Goal: Information Seeking & Learning: Find specific fact

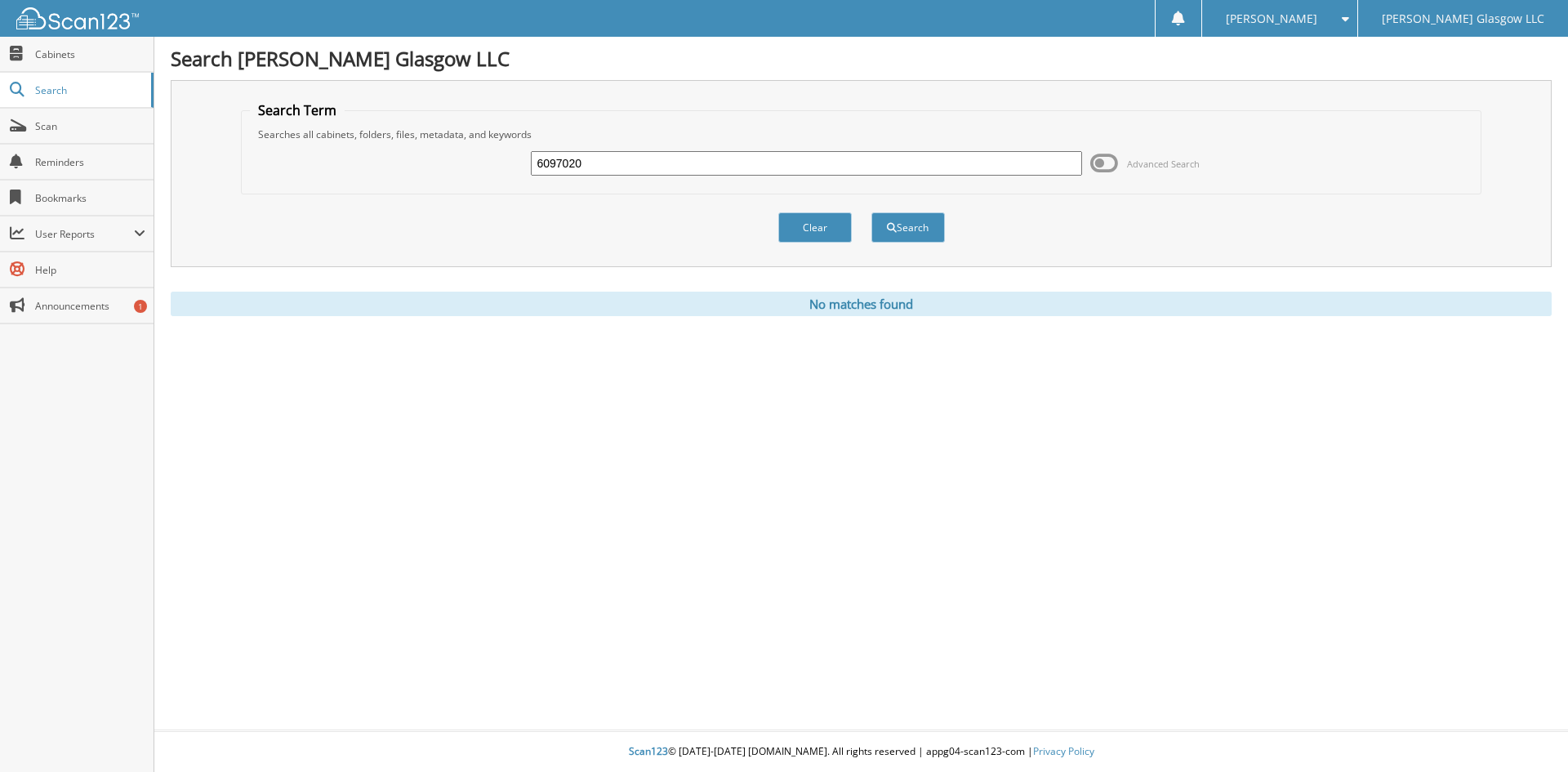
drag, startPoint x: 593, startPoint y: 161, endPoint x: 494, endPoint y: 177, distance: 100.3
click at [456, 176] on div "6097020 Advanced Search" at bounding box center [861, 164] width 1223 height 44
type input "6095763"
click at [871, 213] on button "Search" at bounding box center [908, 227] width 73 height 30
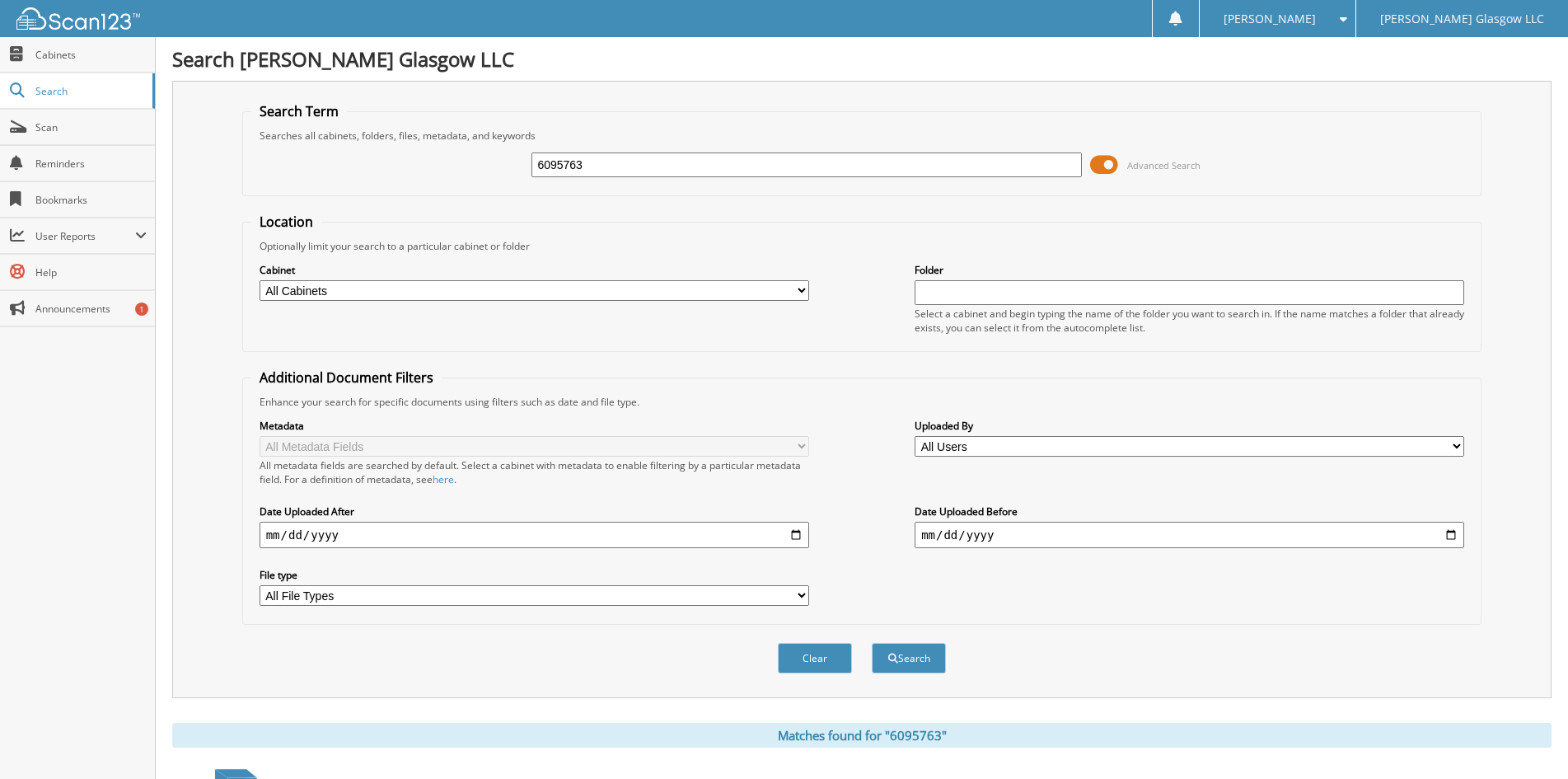
click at [1115, 169] on span at bounding box center [1104, 164] width 28 height 24
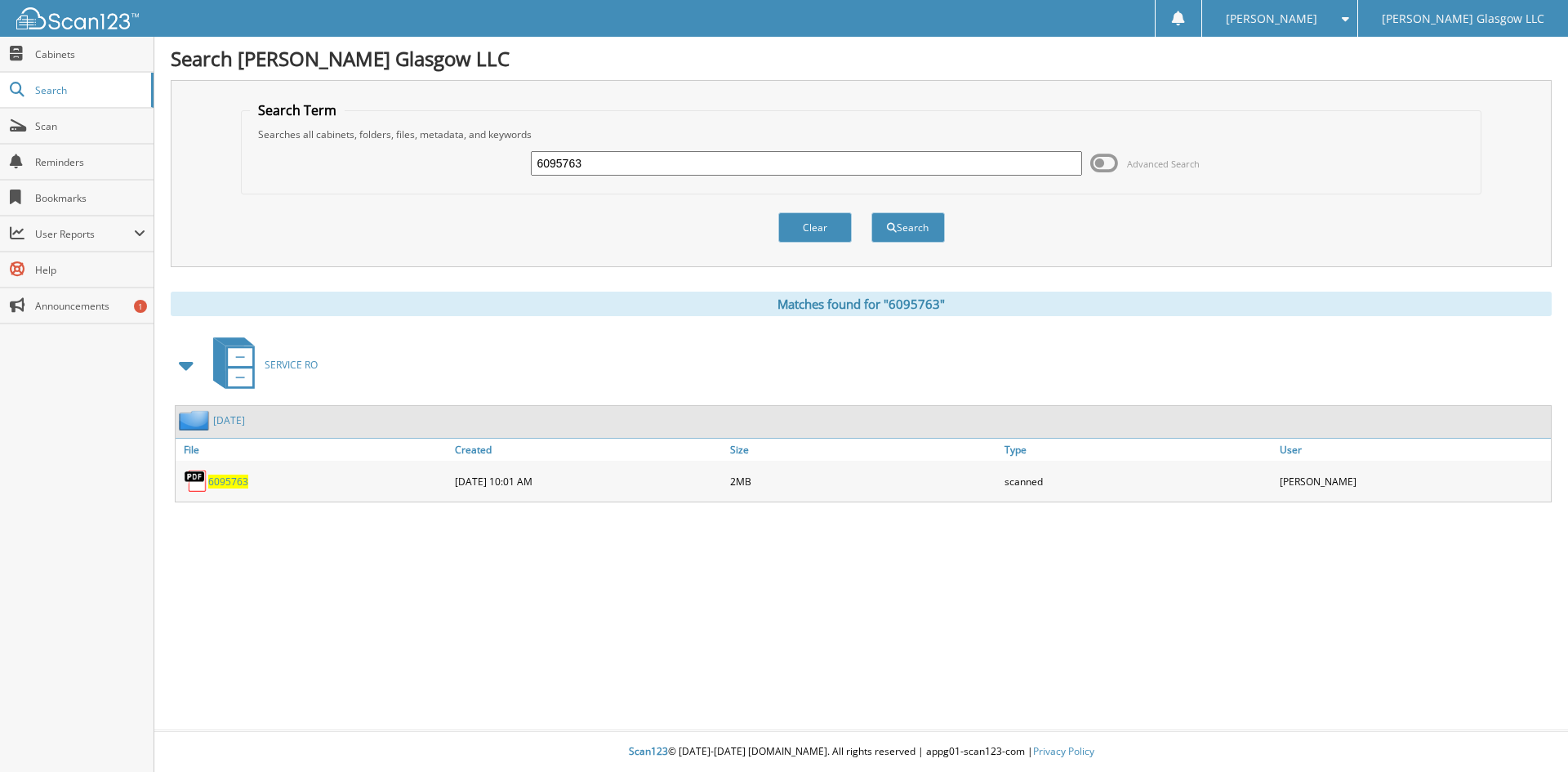
click at [218, 481] on span "6095763" at bounding box center [228, 481] width 40 height 13
click at [820, 227] on button "Clear" at bounding box center [814, 227] width 73 height 30
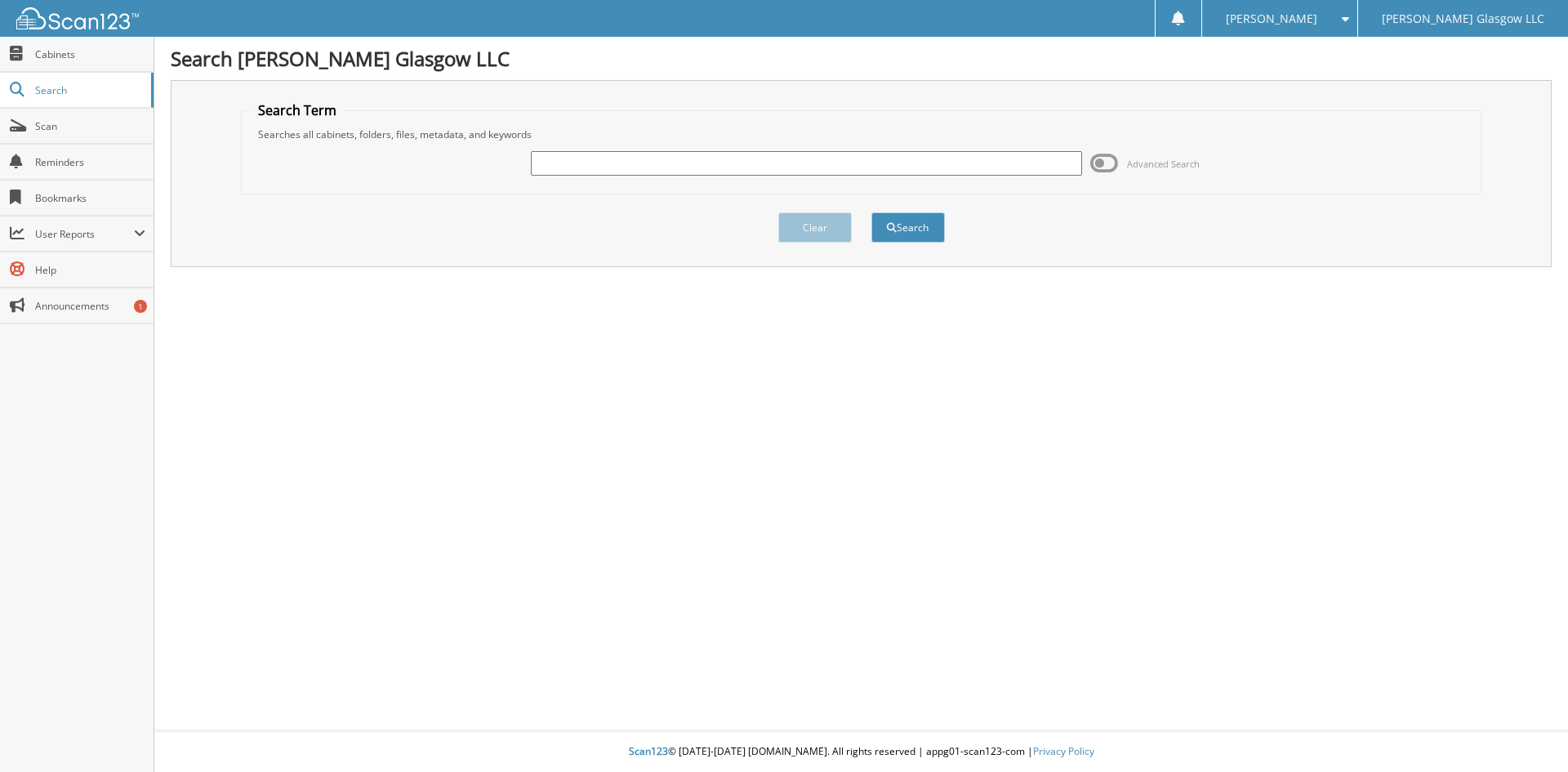
click at [753, 164] on input "text" at bounding box center [806, 163] width 551 height 24
type input "6094239"
click at [924, 234] on button "Search" at bounding box center [908, 227] width 73 height 30
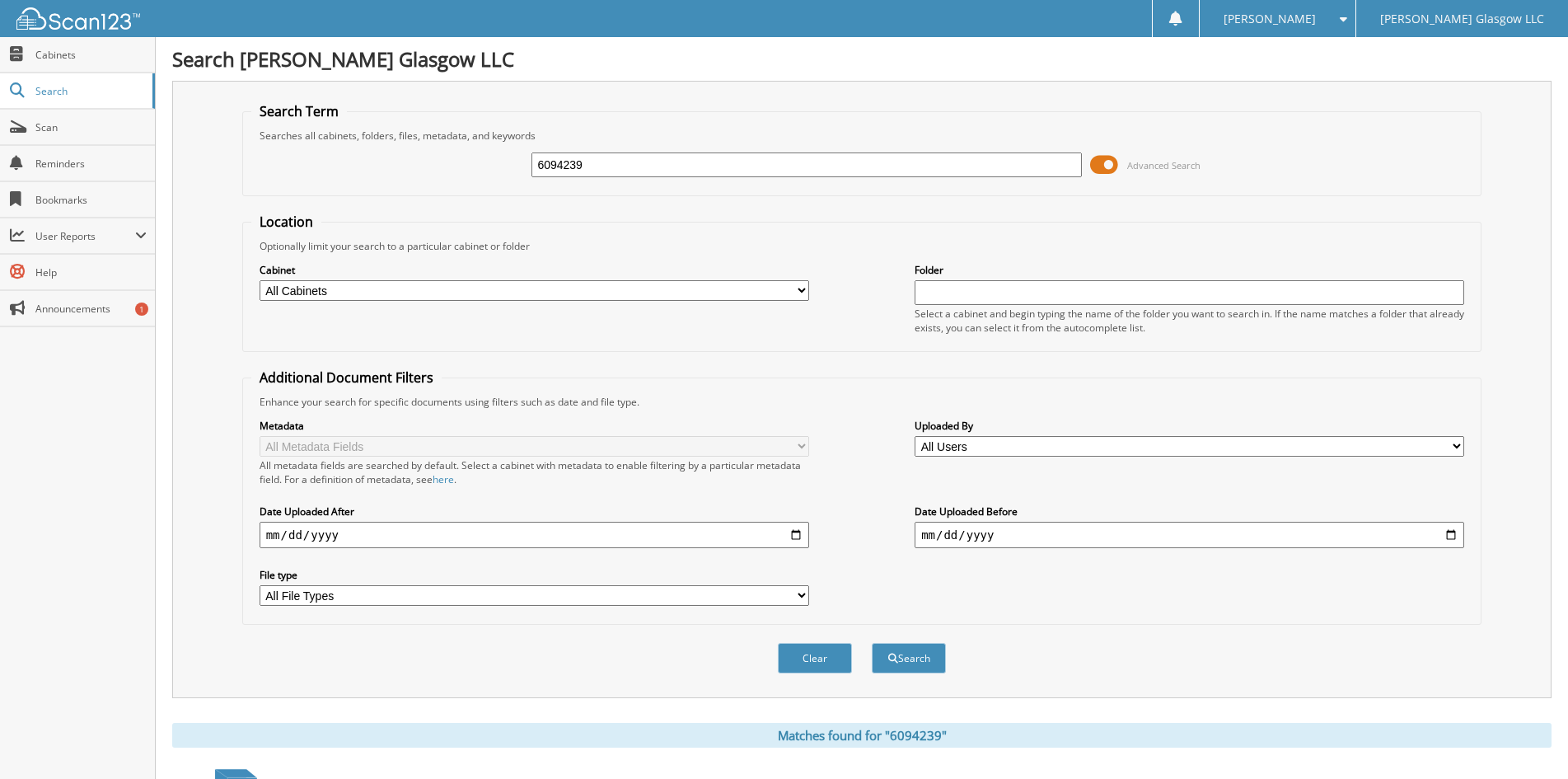
click at [1107, 167] on span at bounding box center [1104, 164] width 28 height 24
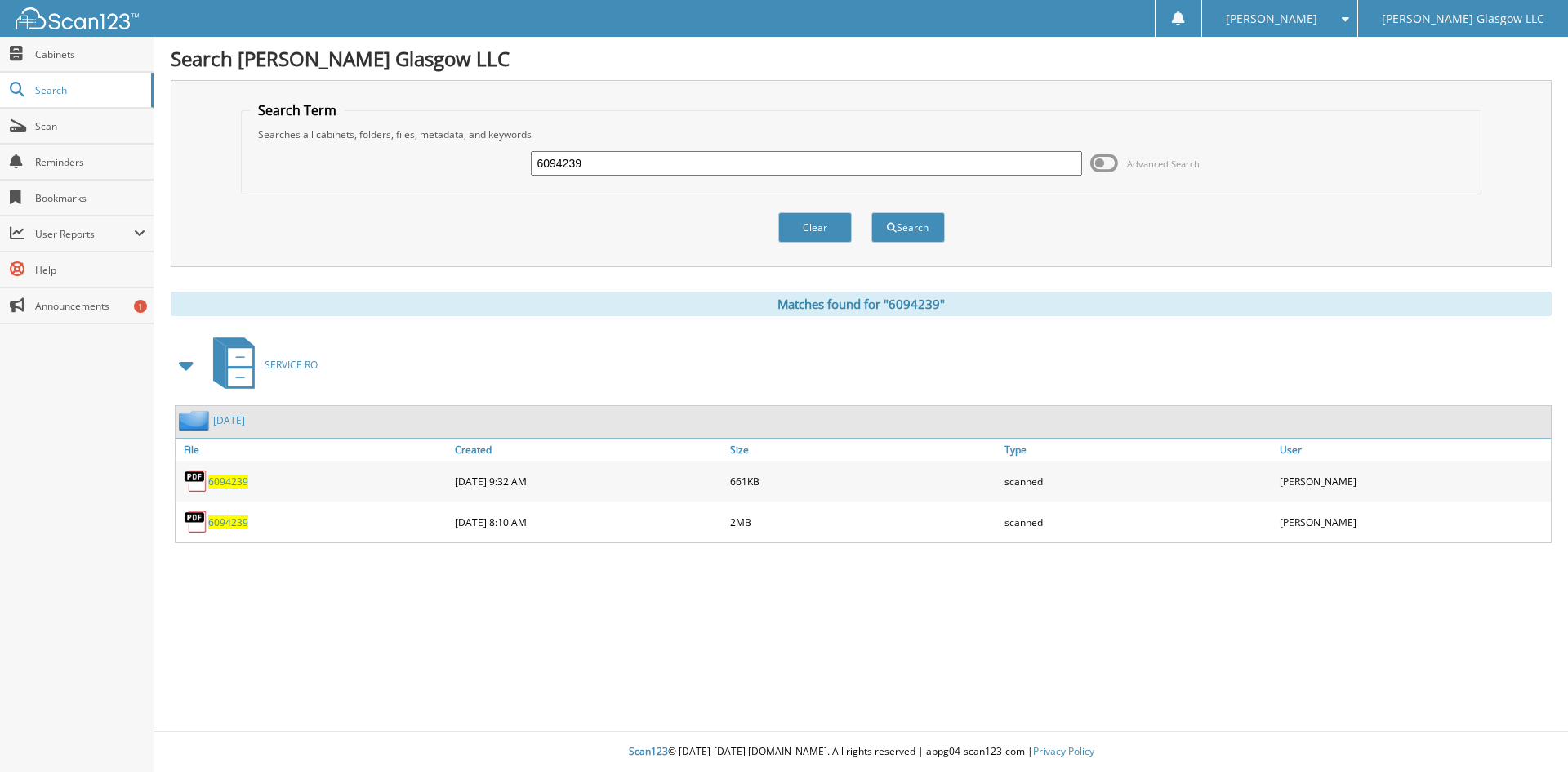
click at [221, 519] on span "6094239" at bounding box center [228, 522] width 40 height 13
click at [824, 229] on button "Clear" at bounding box center [814, 227] width 73 height 30
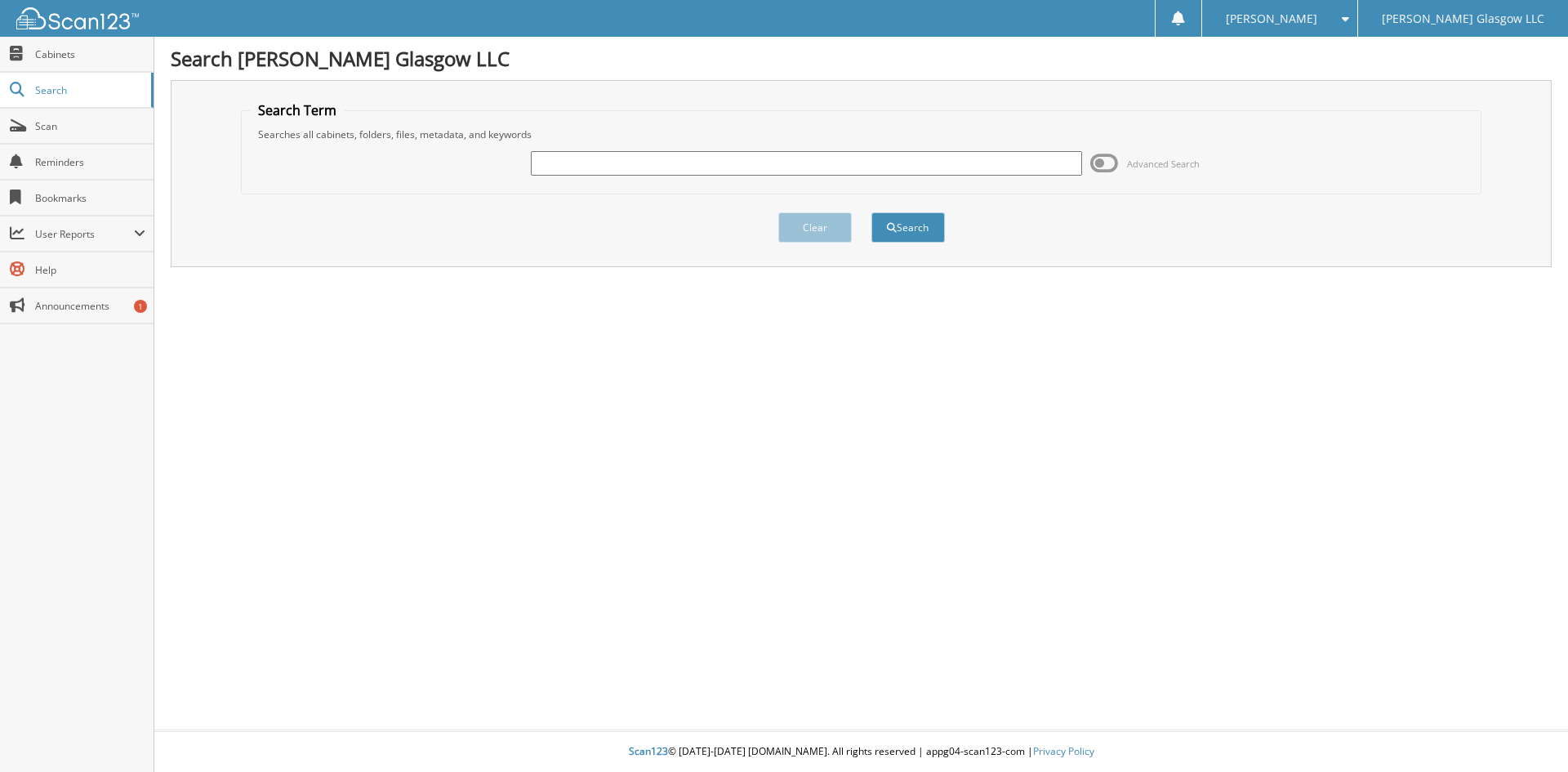
click at [676, 167] on input "text" at bounding box center [806, 163] width 551 height 24
type input "6093735"
click at [913, 226] on button "Search" at bounding box center [908, 227] width 73 height 30
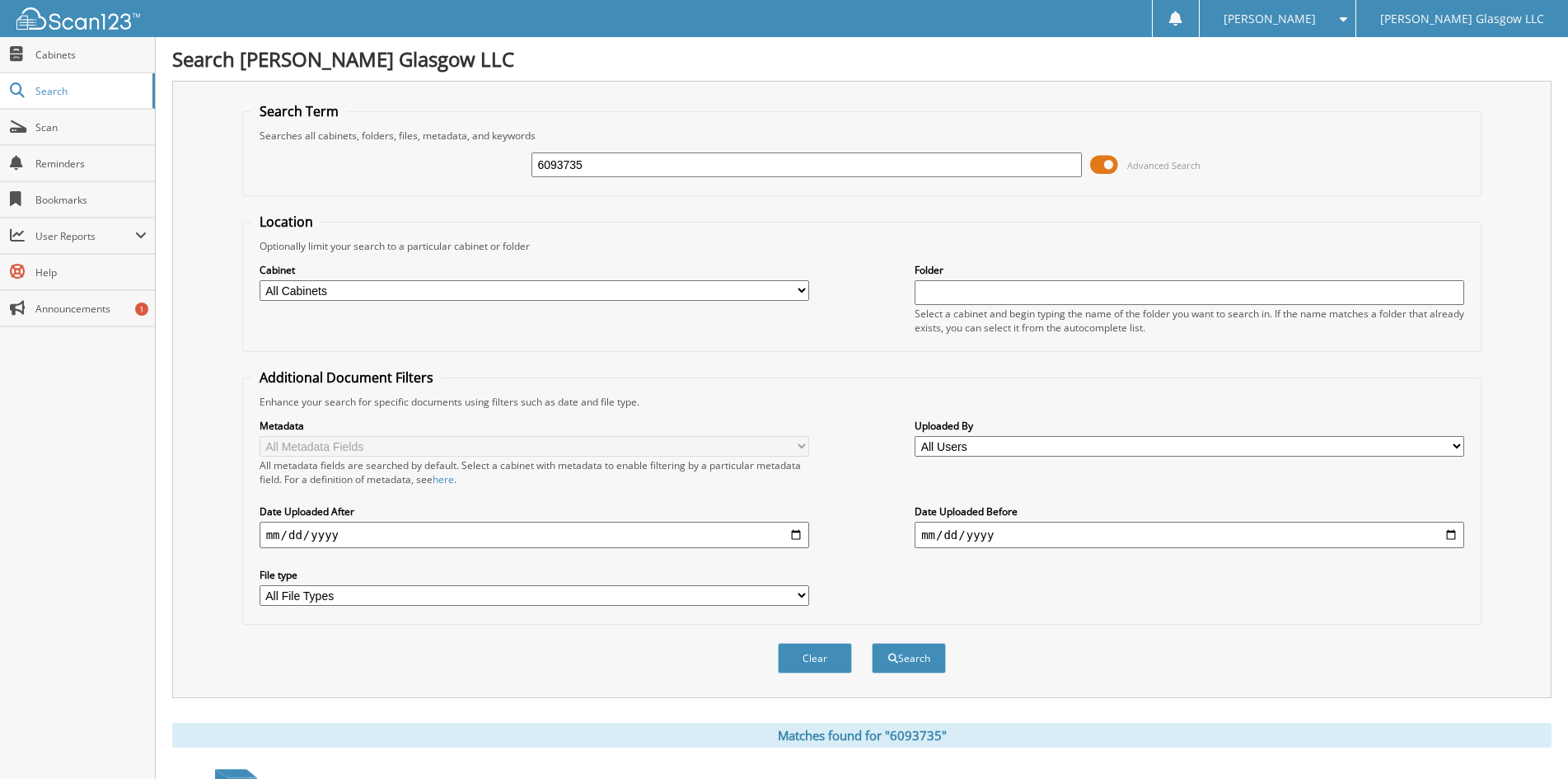
click at [1104, 152] on span at bounding box center [1104, 164] width 28 height 24
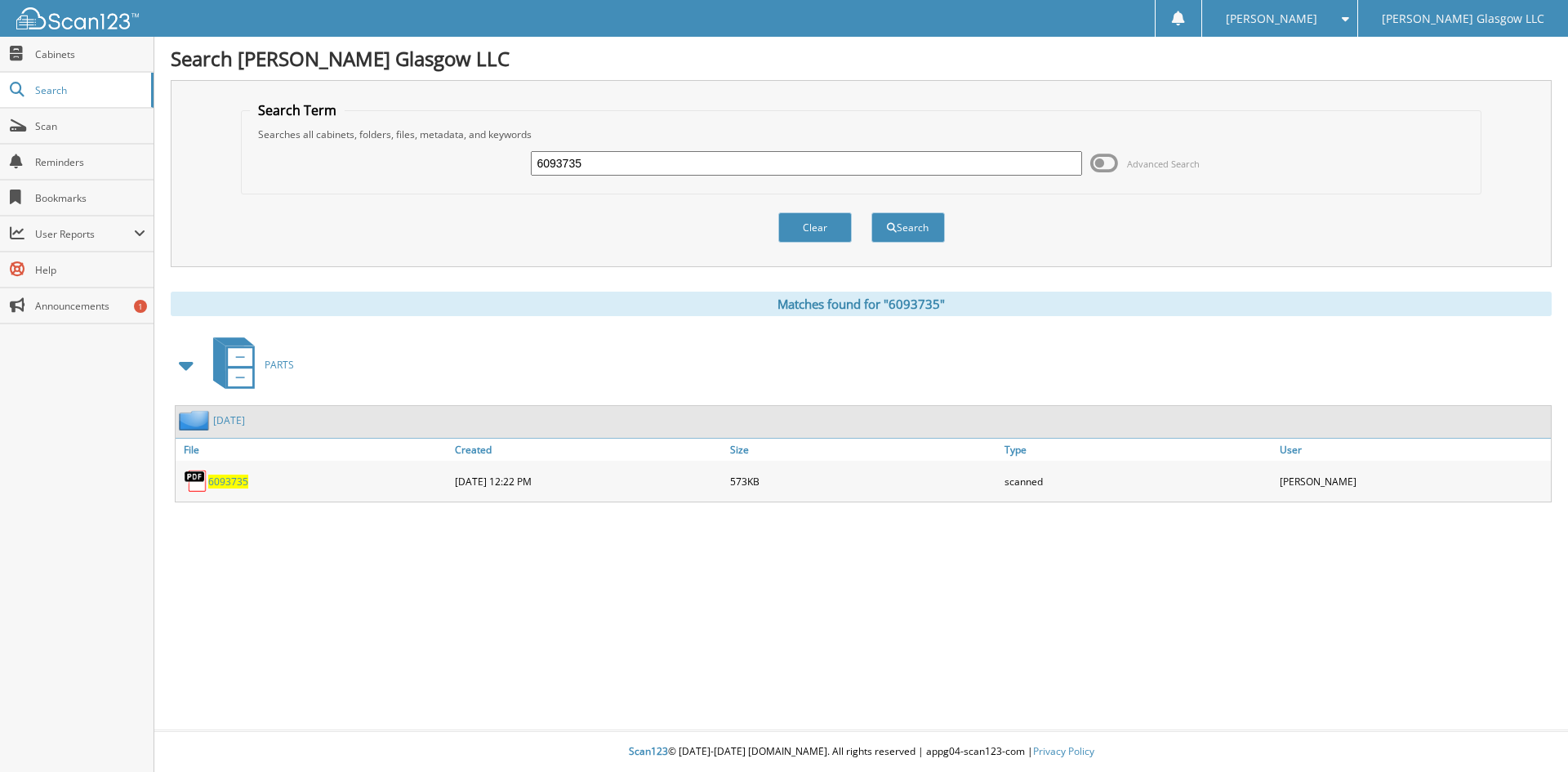
click at [239, 479] on span "6093735" at bounding box center [228, 481] width 40 height 13
click at [835, 230] on button "Clear" at bounding box center [814, 227] width 73 height 30
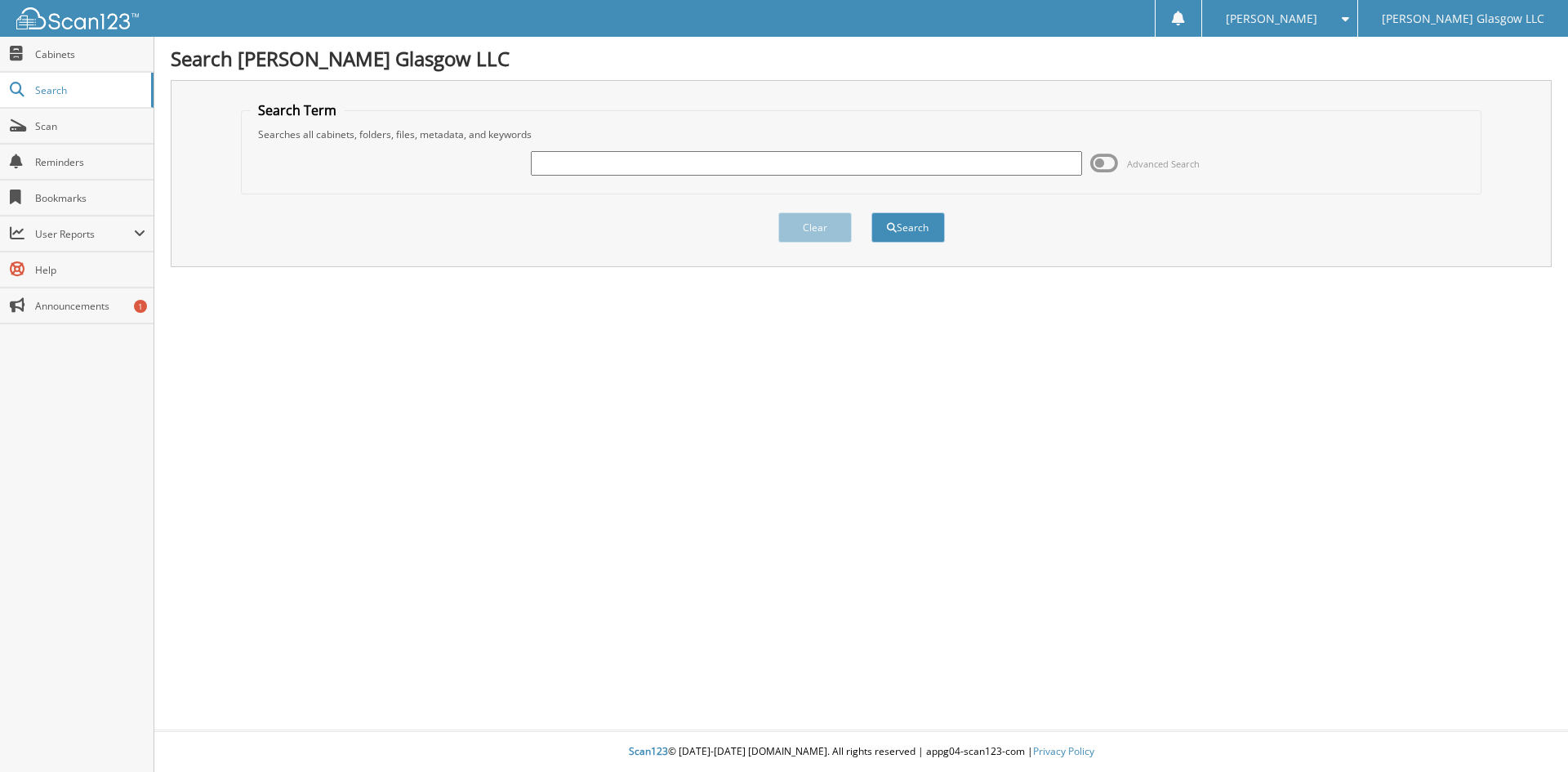
click at [679, 167] on input "text" at bounding box center [806, 163] width 551 height 24
type input "6092698"
click at [871, 213] on button "Search" at bounding box center [908, 227] width 73 height 30
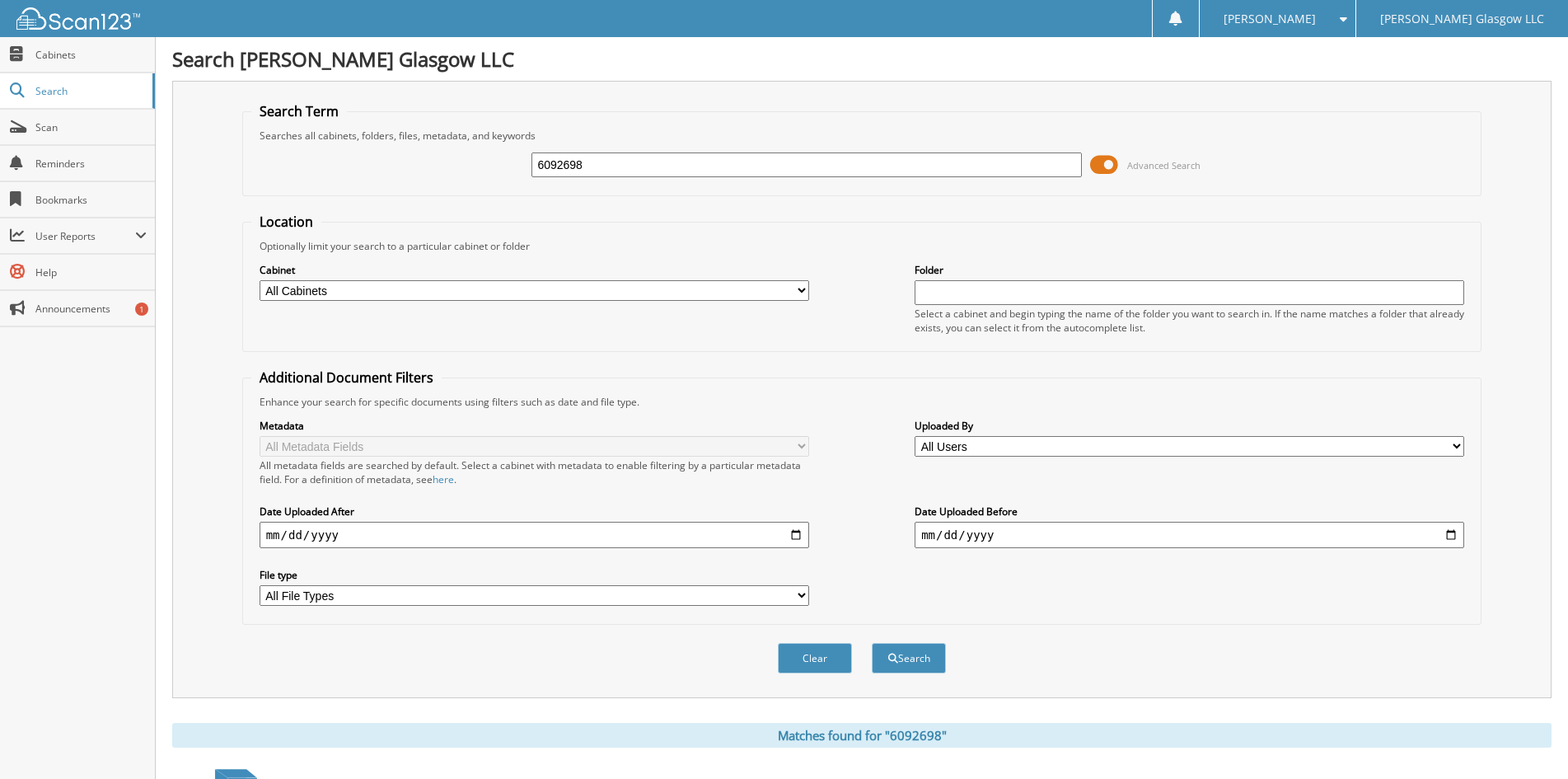
click at [1104, 166] on span at bounding box center [1104, 164] width 28 height 24
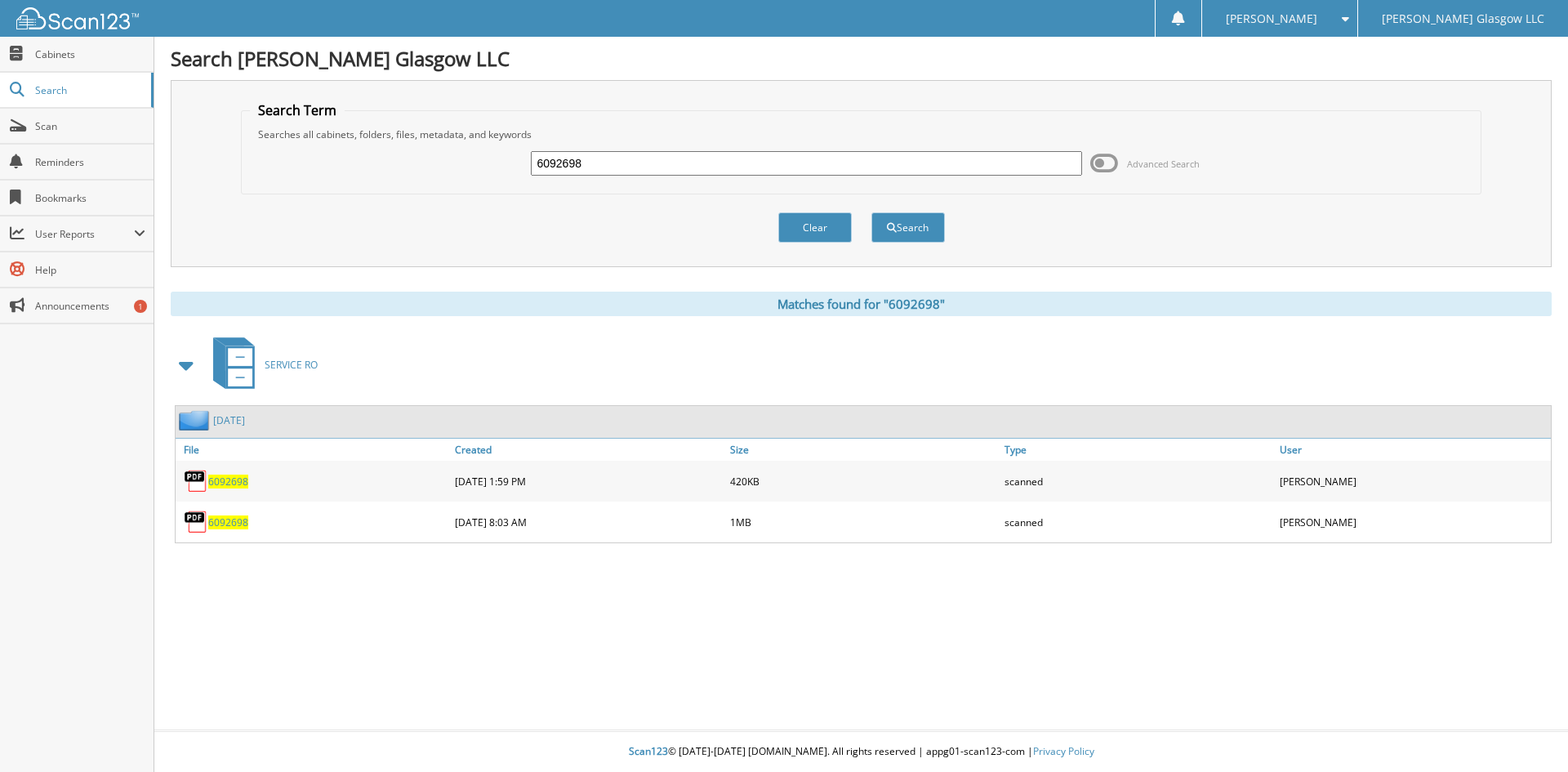
click at [236, 520] on span "6092698" at bounding box center [228, 522] width 40 height 13
click at [832, 230] on button "Clear" at bounding box center [814, 227] width 73 height 30
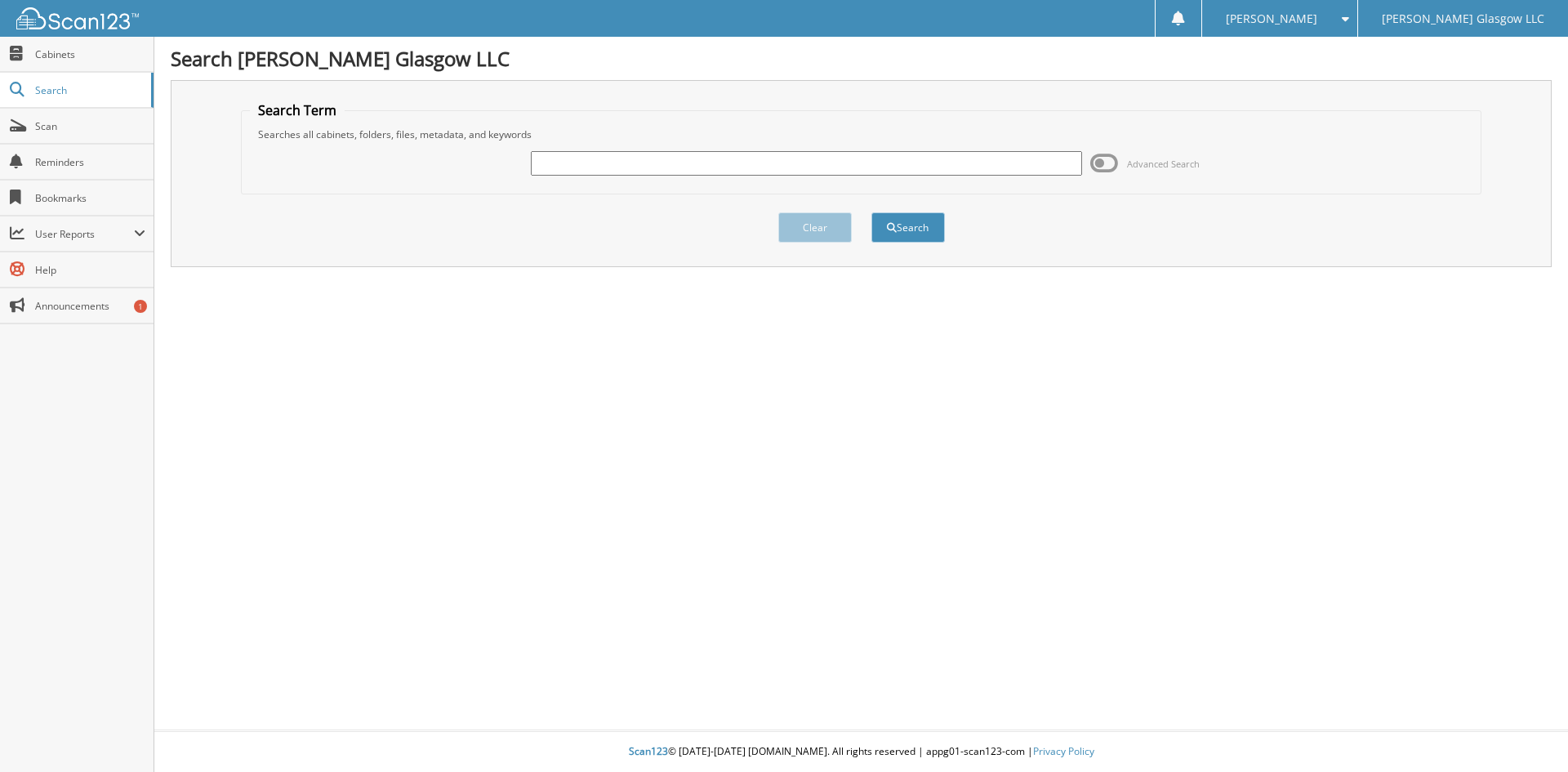
click at [755, 160] on input "text" at bounding box center [806, 163] width 551 height 24
type input "6121244"
click at [928, 233] on button "Search" at bounding box center [908, 227] width 73 height 30
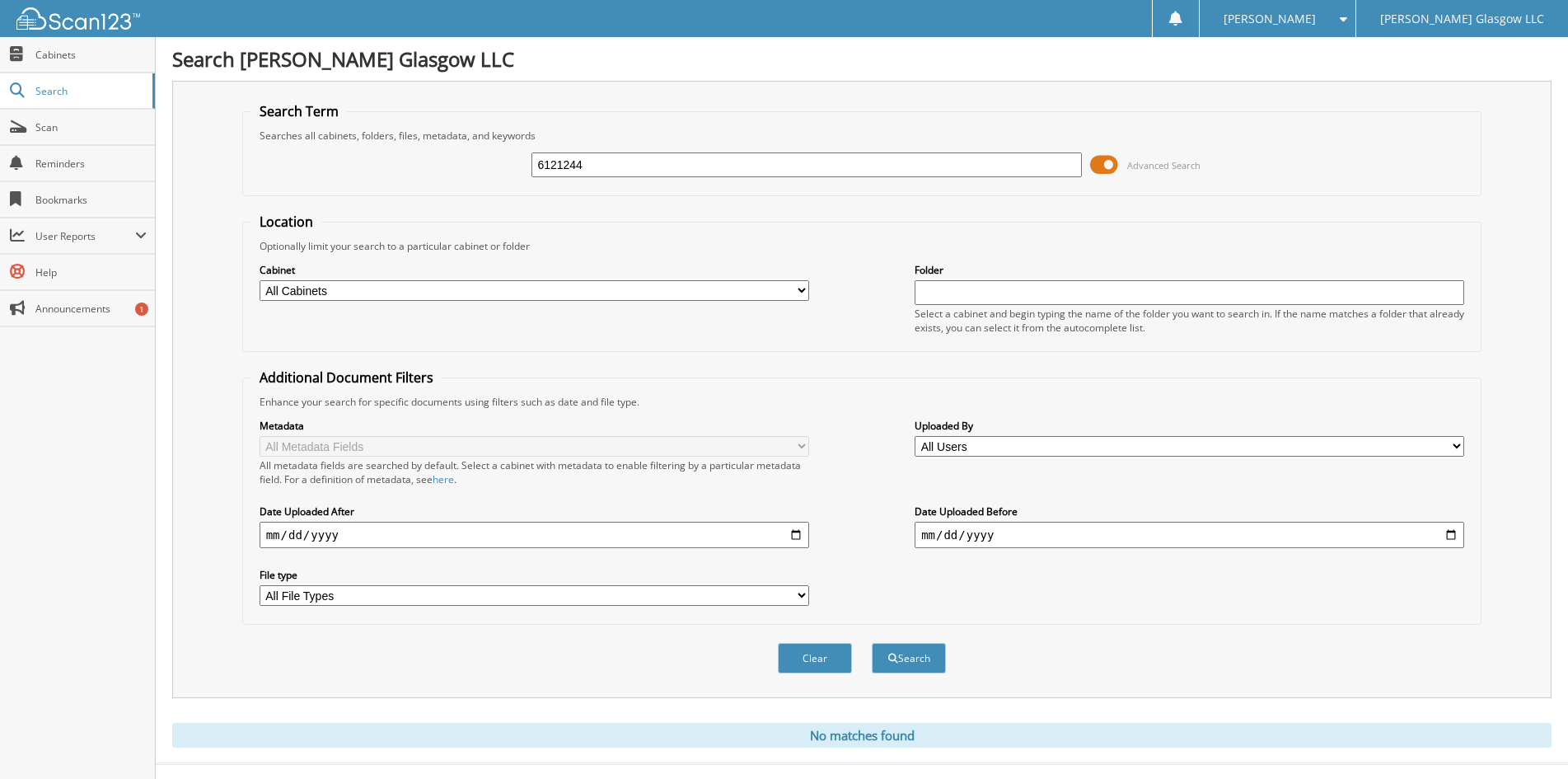
click at [1110, 163] on span at bounding box center [1104, 164] width 28 height 24
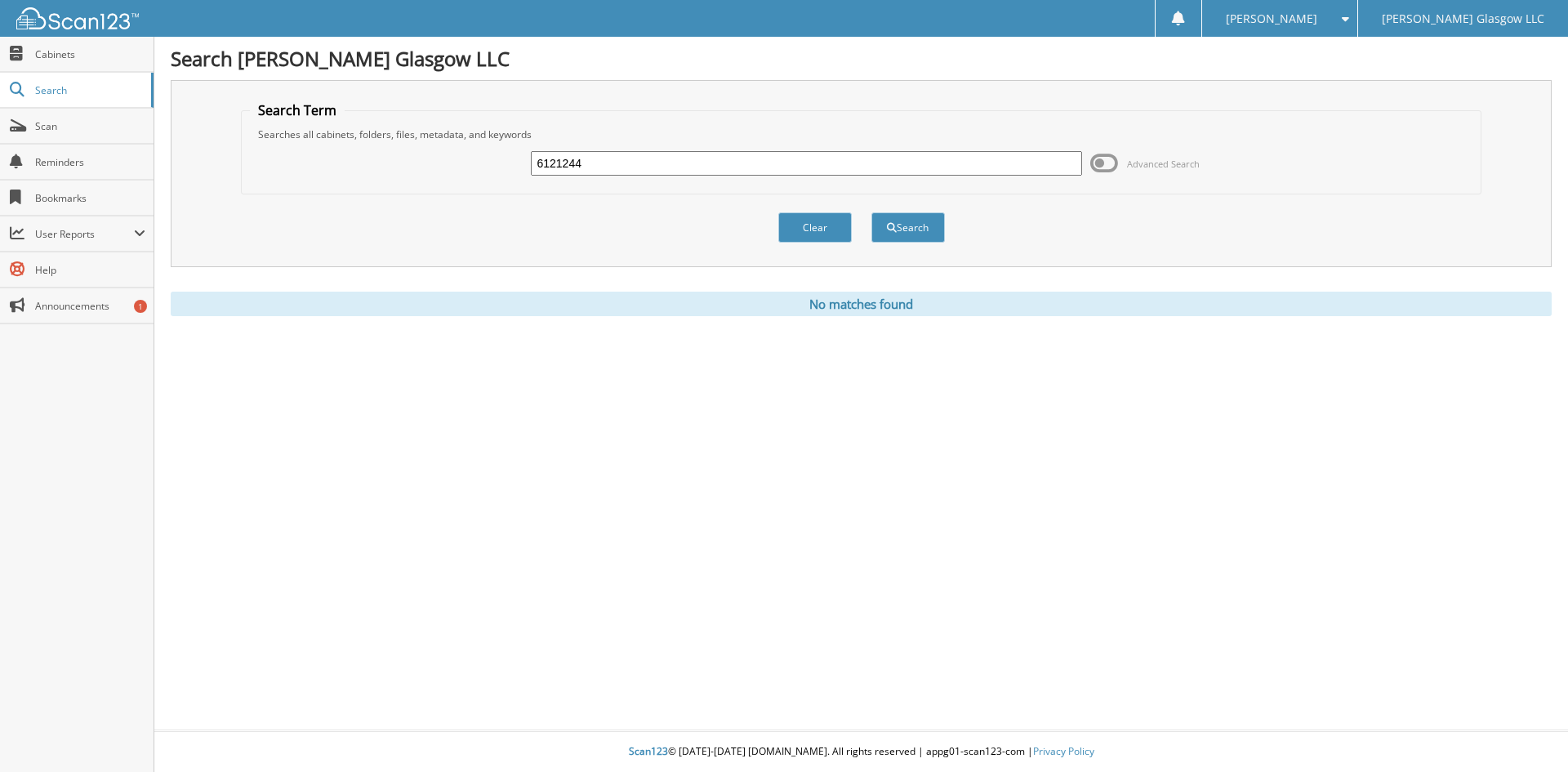
drag, startPoint x: 595, startPoint y: 164, endPoint x: 492, endPoint y: 175, distance: 103.6
click at [492, 175] on div "6121244 Advanced Search" at bounding box center [861, 164] width 1223 height 44
type input "6121244"
click at [871, 213] on button "Search" at bounding box center [908, 227] width 73 height 30
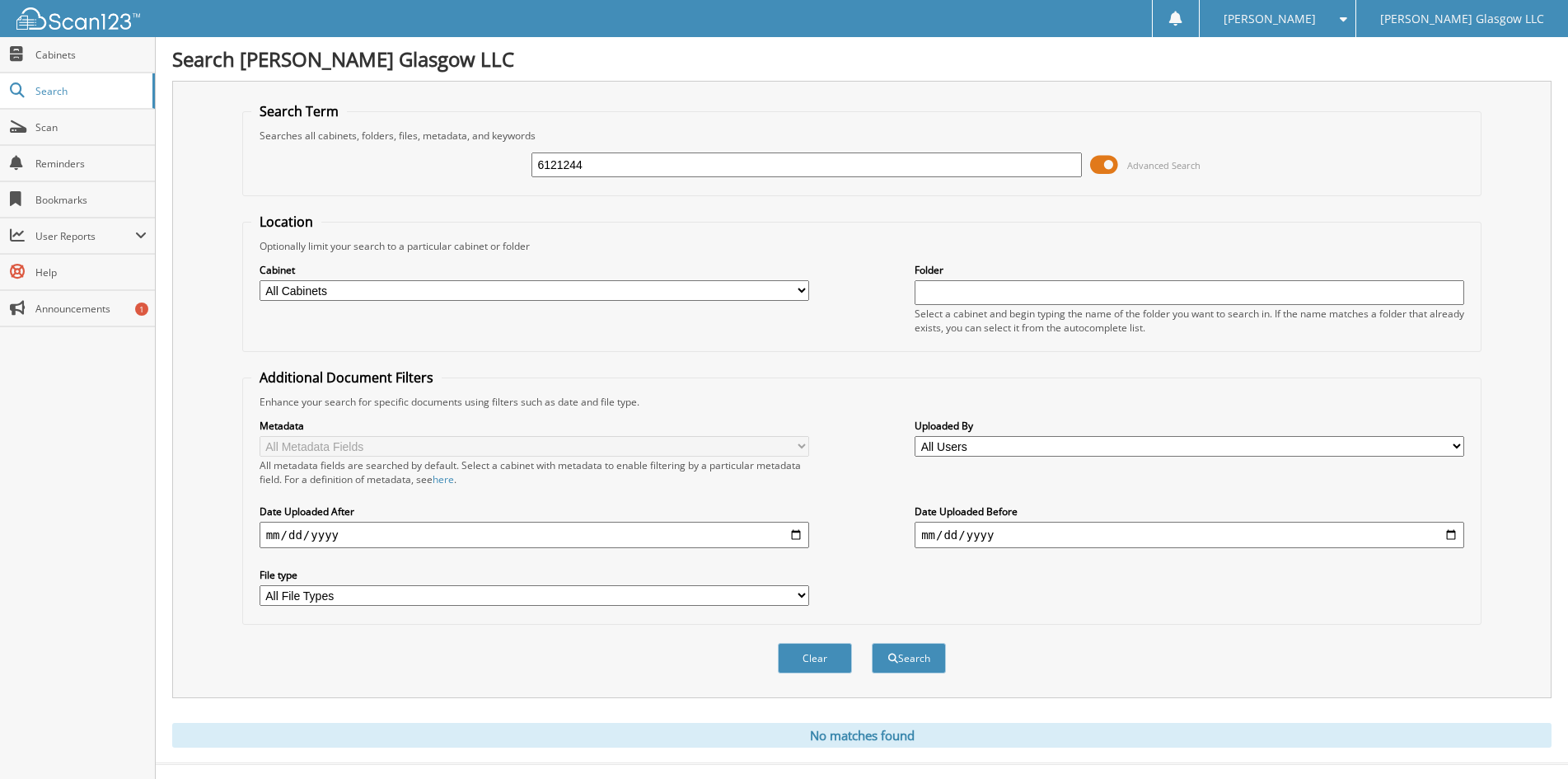
click at [1111, 162] on span at bounding box center [1104, 164] width 28 height 24
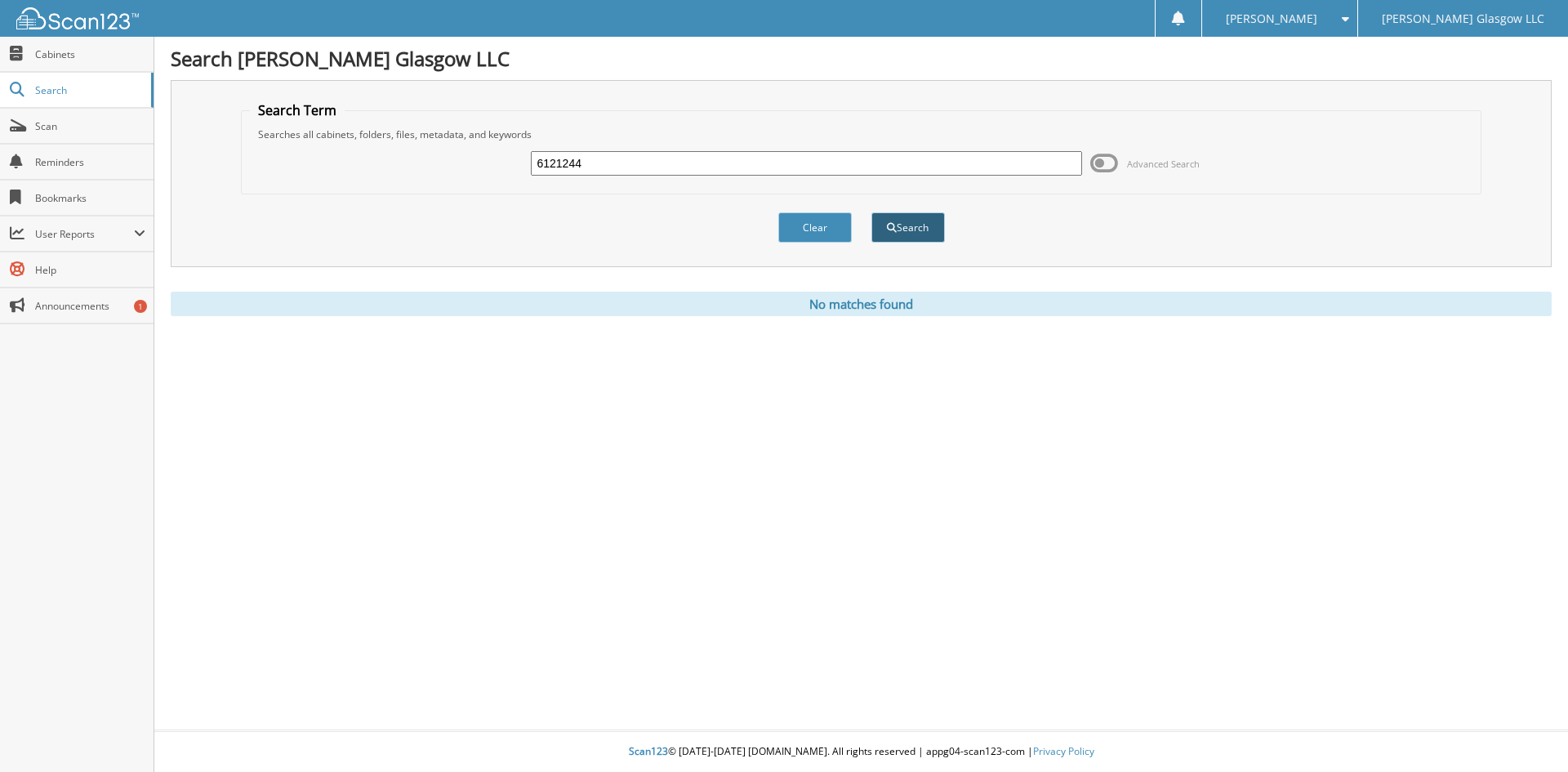
click at [892, 232] on span "submit" at bounding box center [891, 228] width 10 height 10
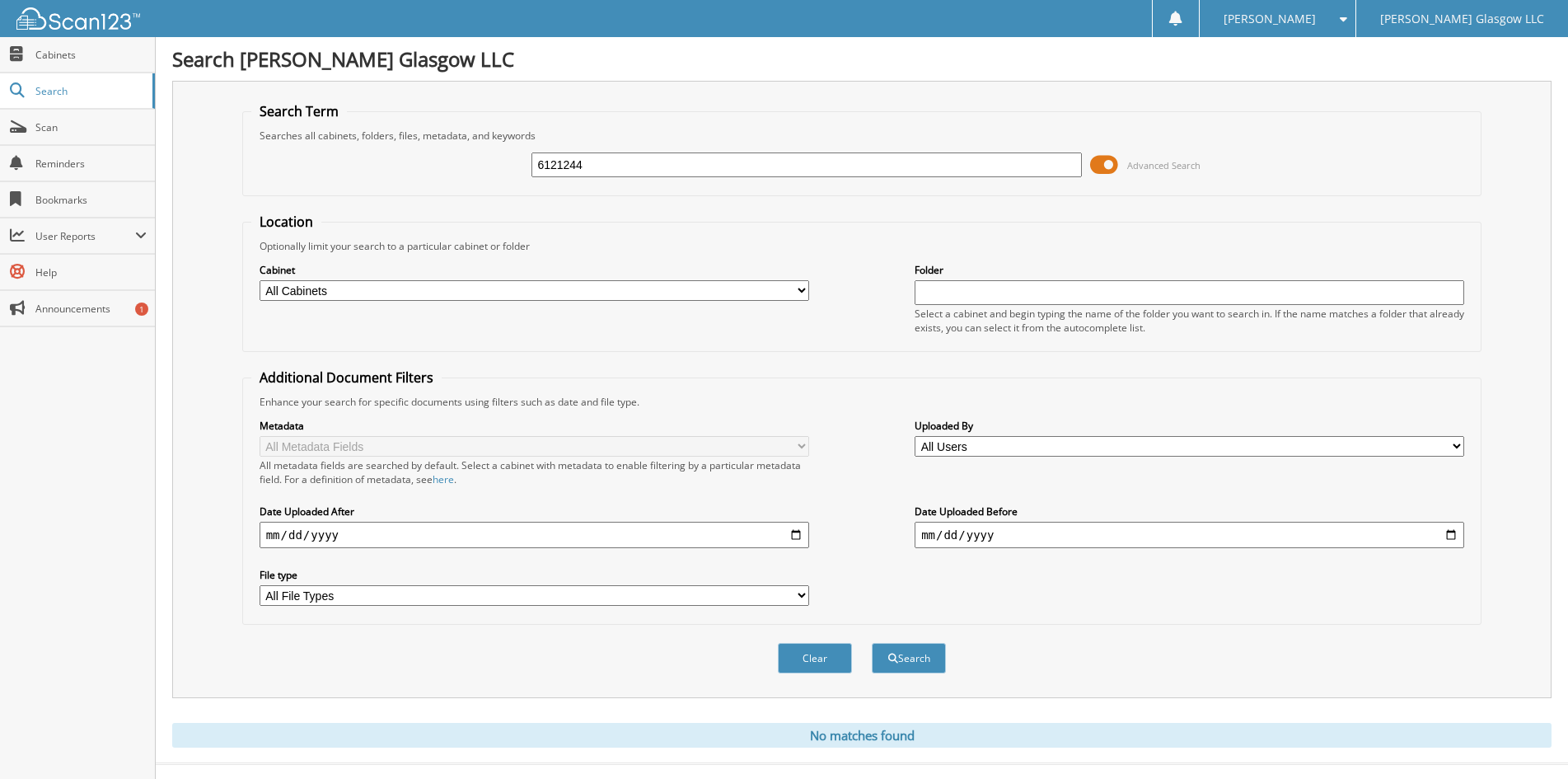
click at [1100, 171] on span at bounding box center [1104, 164] width 28 height 24
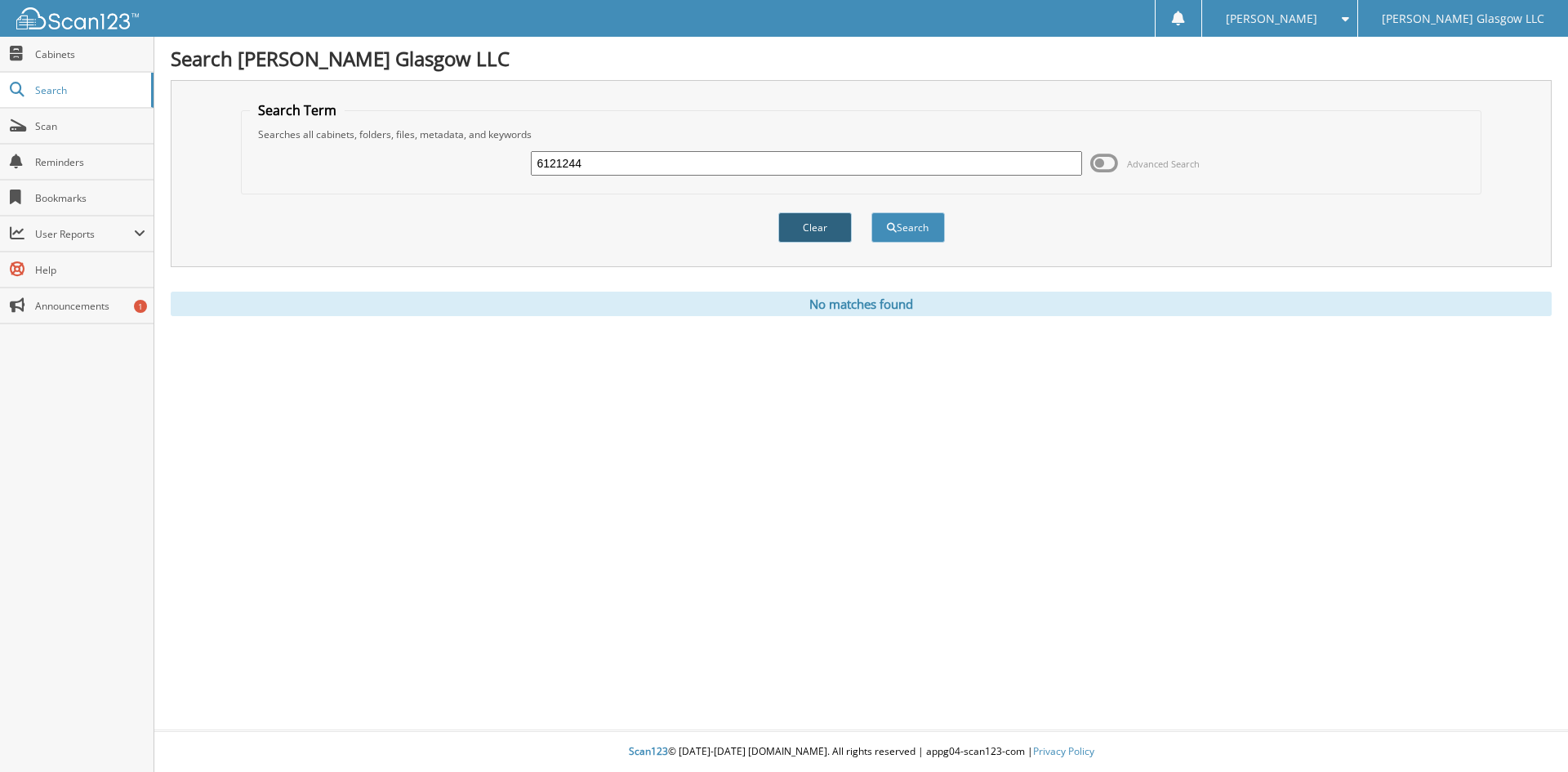
click at [824, 223] on button "Clear" at bounding box center [814, 227] width 73 height 30
